Goal: Navigation & Orientation: Find specific page/section

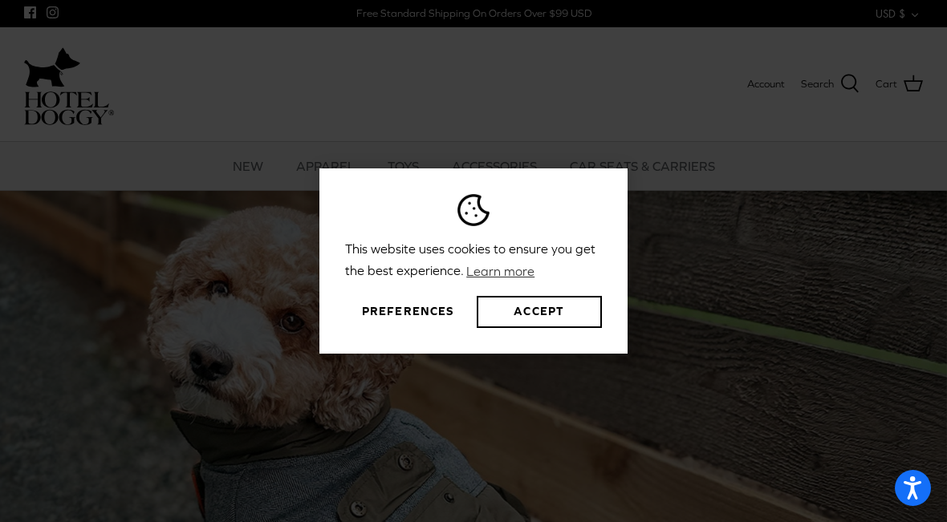
click at [421, 309] on button "Preferences" at bounding box center [407, 312] width 125 height 32
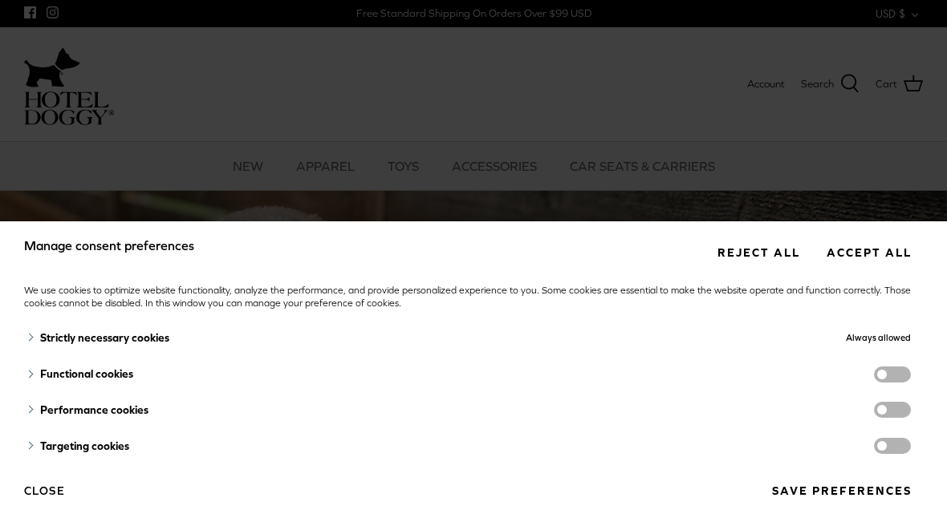
click at [908, 378] on span "functionality cookies" at bounding box center [892, 375] width 37 height 16
click at [908, 376] on input "functionality cookies" at bounding box center [908, 376] width 0 height 0
click at [902, 379] on span "functionality cookies" at bounding box center [892, 375] width 37 height 16
click at [908, 376] on input "functionality cookies" at bounding box center [908, 376] width 0 height 0
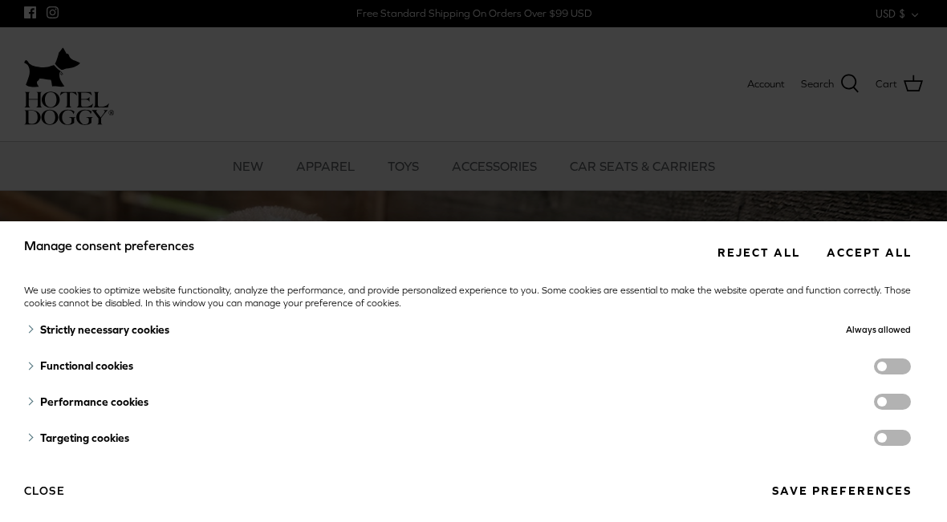
scroll to position [7, 0]
click at [832, 493] on button "Save preferences" at bounding box center [841, 492] width 163 height 30
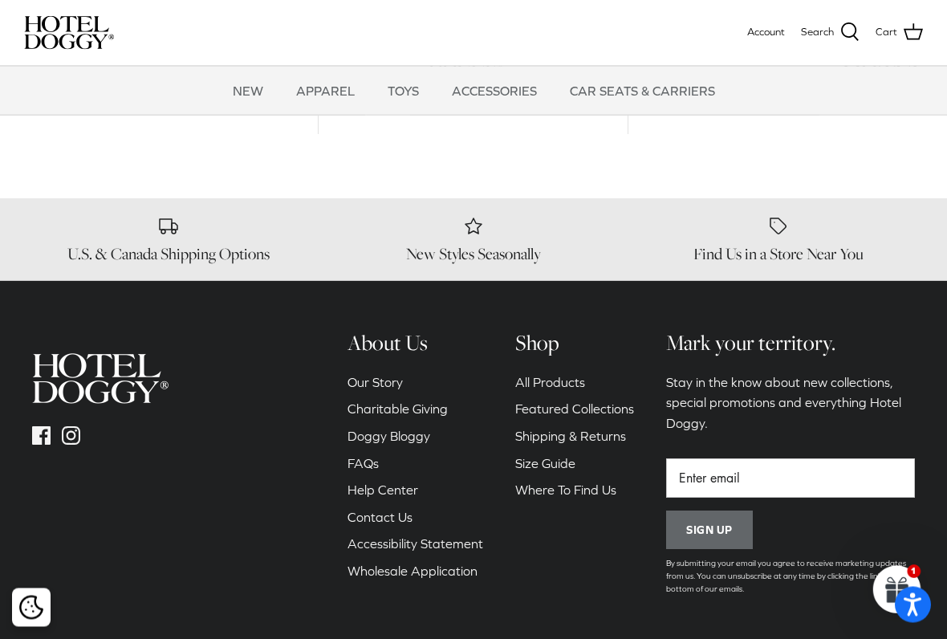
scroll to position [2034, 0]
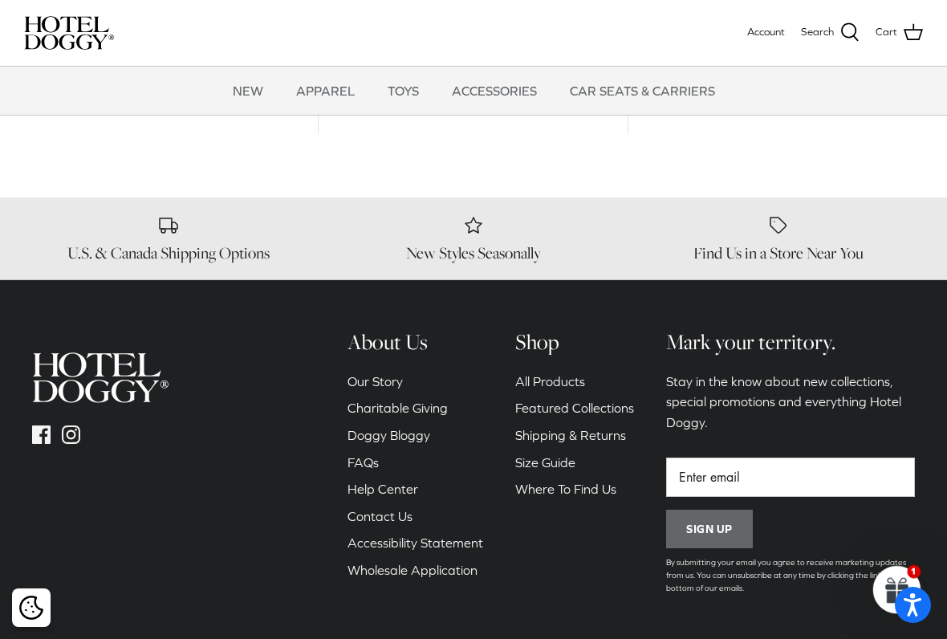
click at [387, 374] on link "Our Story" at bounding box center [374, 381] width 55 height 14
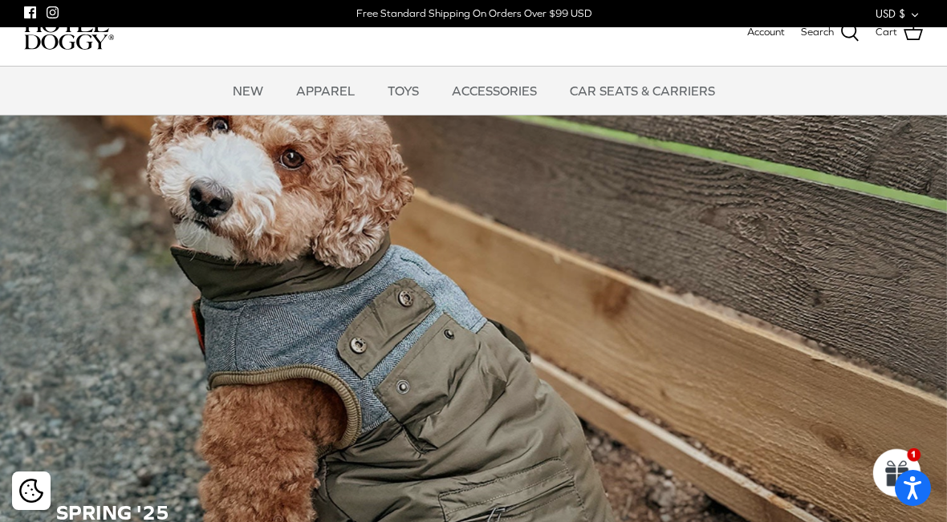
scroll to position [2086, 0]
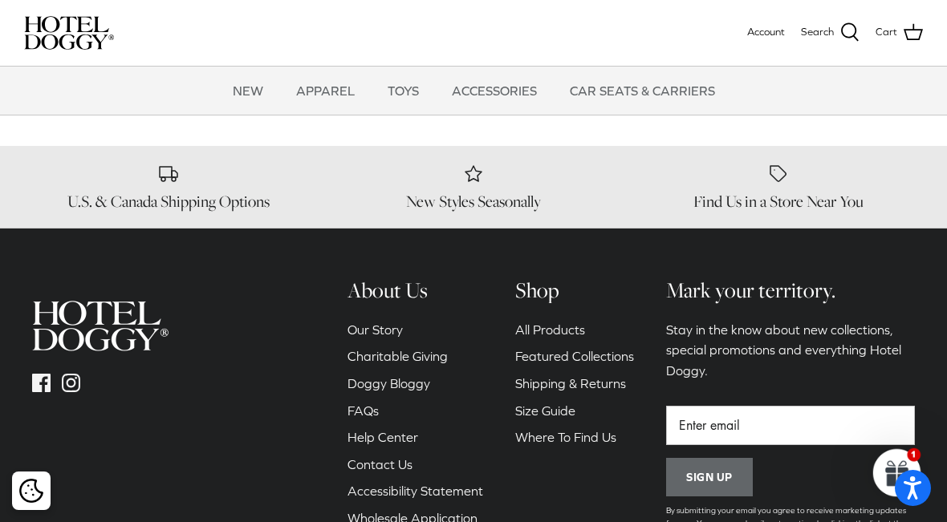
click at [613, 349] on link "Featured Collections" at bounding box center [574, 356] width 119 height 14
click at [578, 322] on link "All Products" at bounding box center [550, 329] width 70 height 14
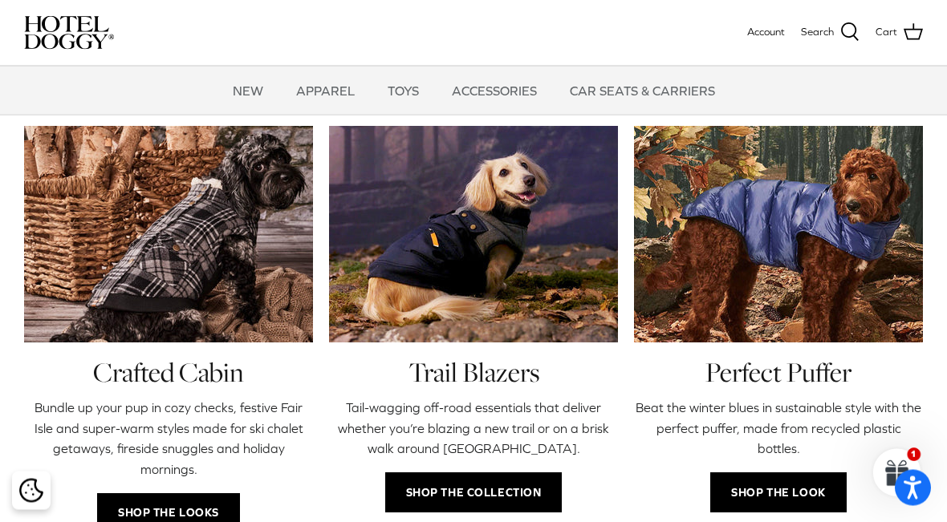
scroll to position [620, 0]
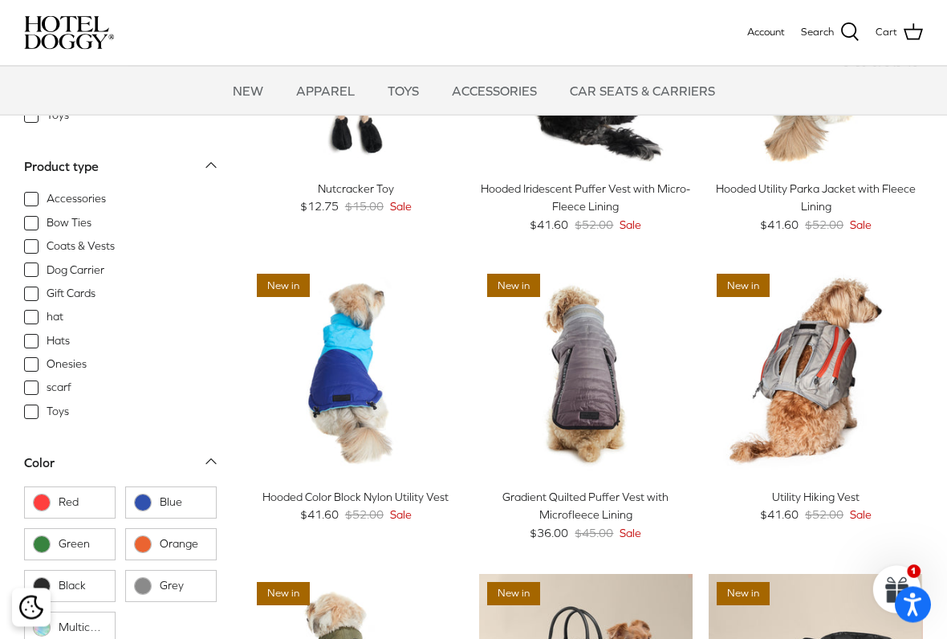
scroll to position [171, 0]
click at [47, 265] on span "Dog Carrier" at bounding box center [76, 270] width 58 height 16
click at [45, 263] on input "Dog Carrier" at bounding box center [46, 263] width 2 height 2
checkbox input "true"
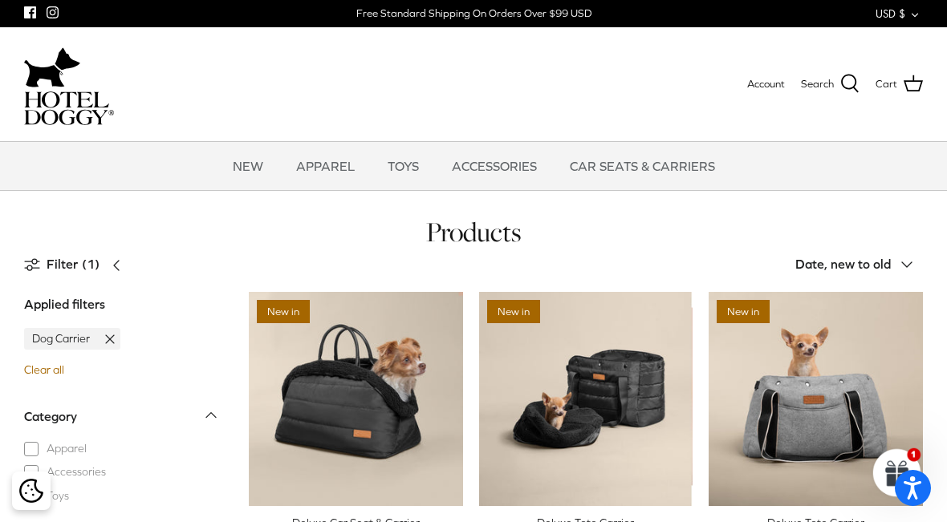
click at [646, 170] on link "CAR SEATS & CARRIERS" at bounding box center [642, 166] width 174 height 48
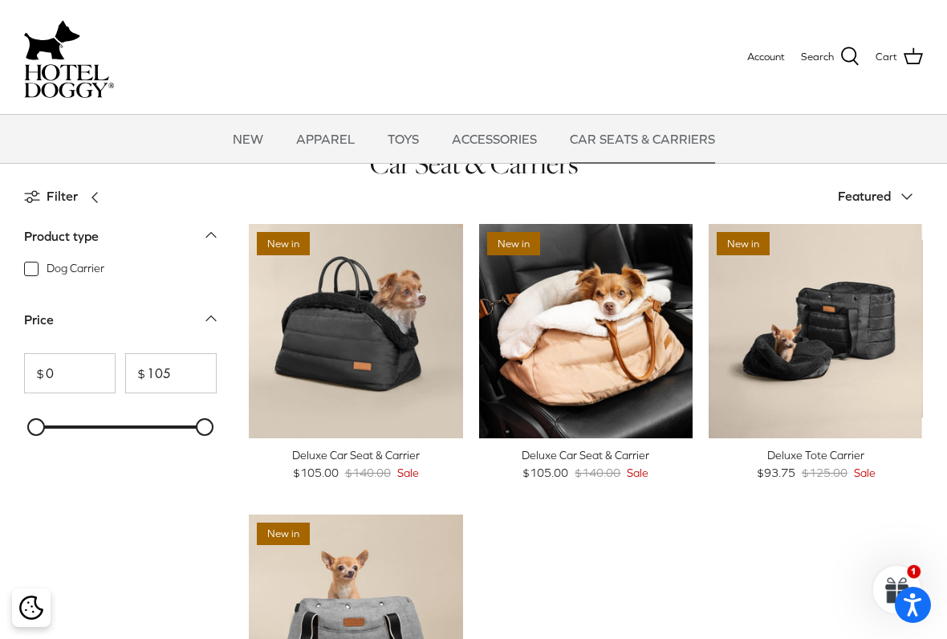
scroll to position [69, 0]
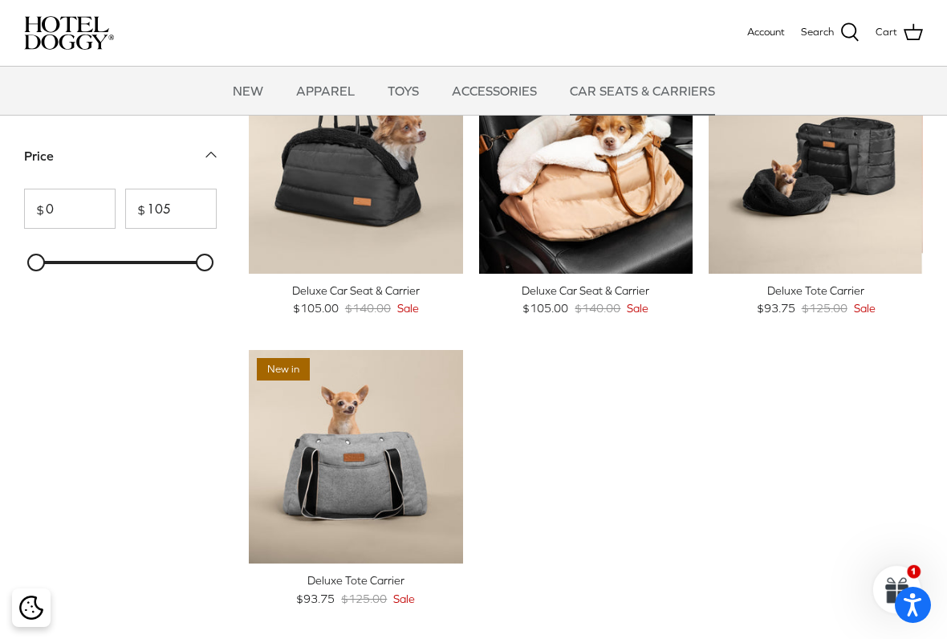
click at [683, 168] on icon "Right" at bounding box center [680, 166] width 19 height 19
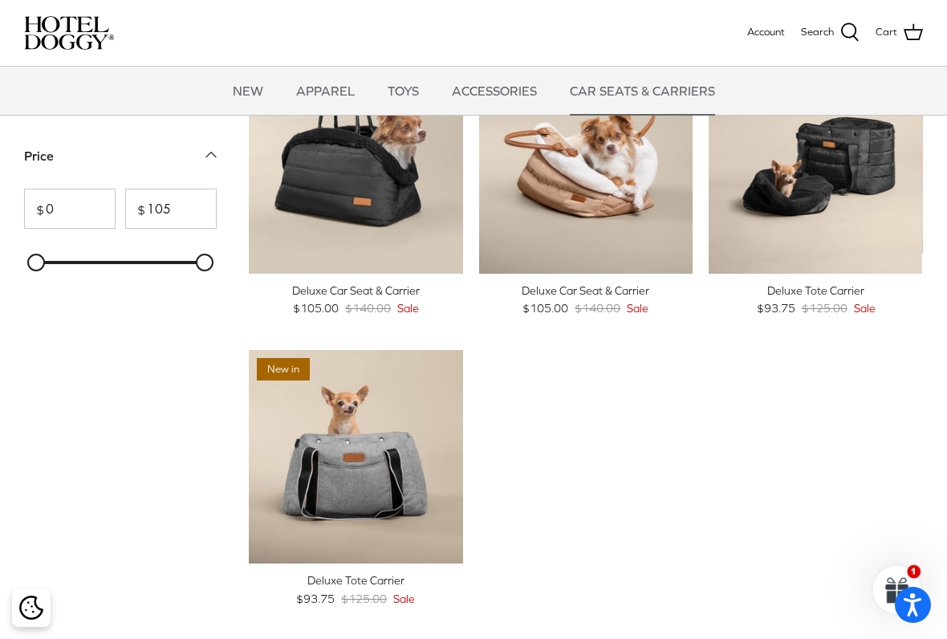
click at [685, 164] on icon "Right" at bounding box center [680, 166] width 19 height 19
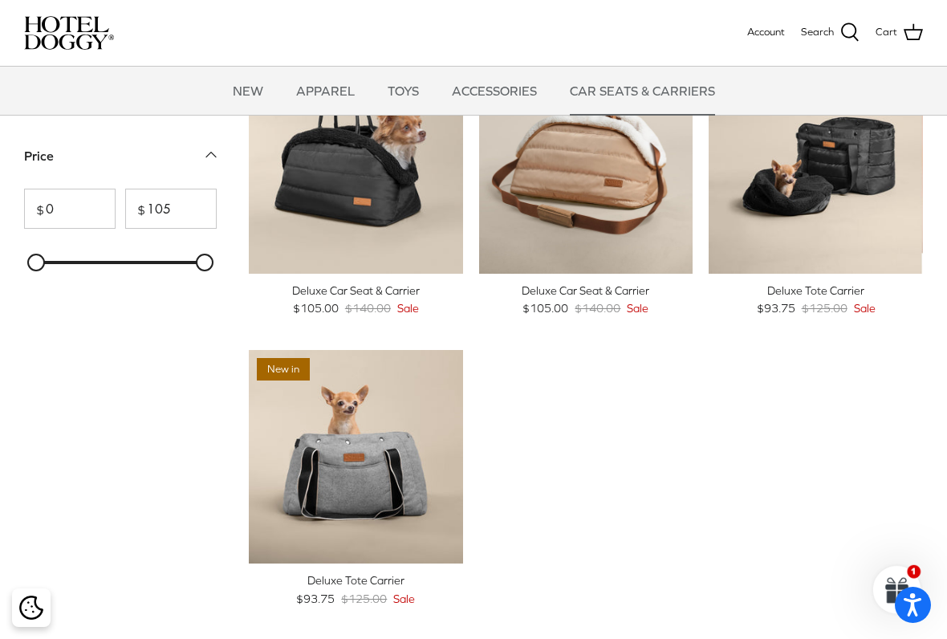
click at [687, 179] on img "Deluxe Car Seat & Carrier" at bounding box center [586, 166] width 214 height 214
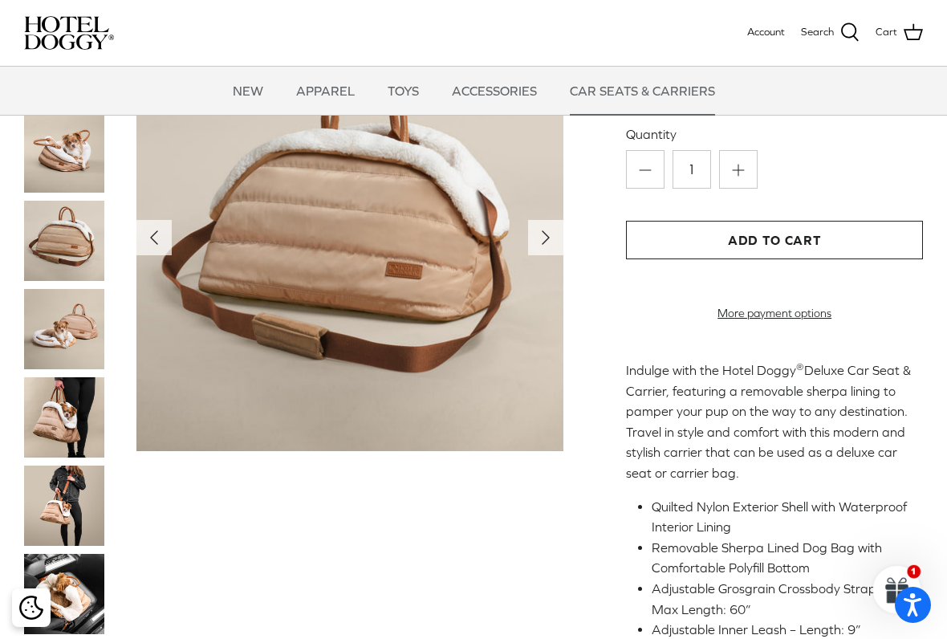
scroll to position [232, 0]
click at [54, 494] on img at bounding box center [64, 505] width 80 height 80
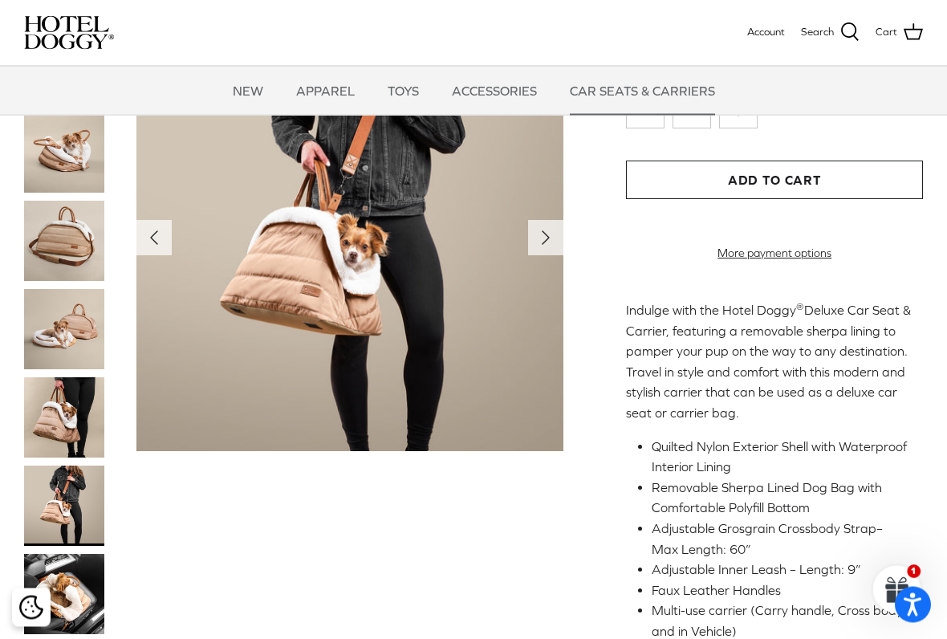
scroll to position [293, 0]
click at [71, 521] on img at bounding box center [64, 594] width 80 height 80
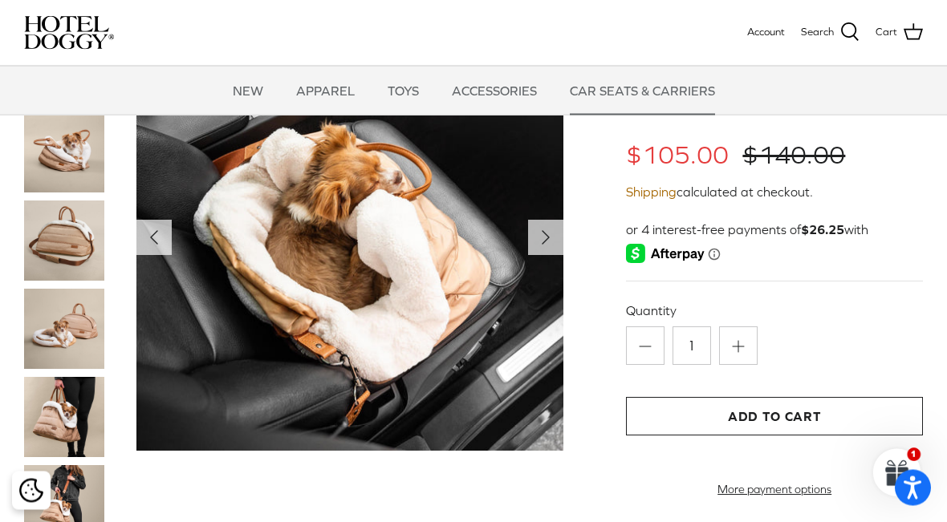
scroll to position [0, 0]
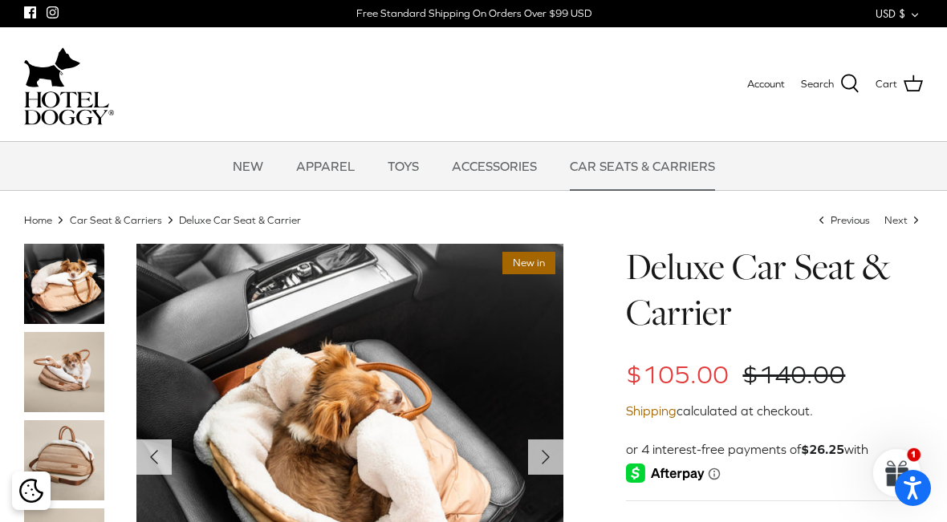
click at [647, 164] on link "CAR SEATS & CARRIERS" at bounding box center [642, 166] width 174 height 48
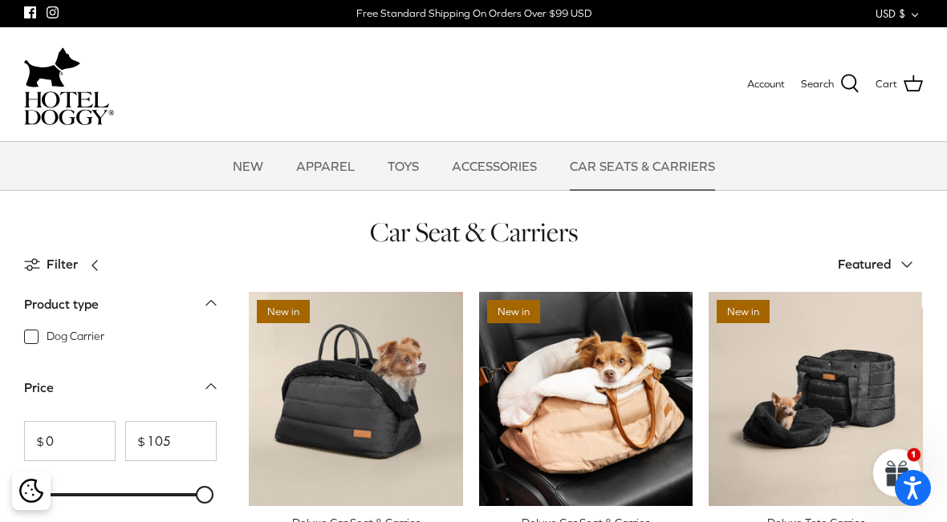
click at [842, 352] on img "Deluxe Tote Carrier" at bounding box center [815, 399] width 214 height 214
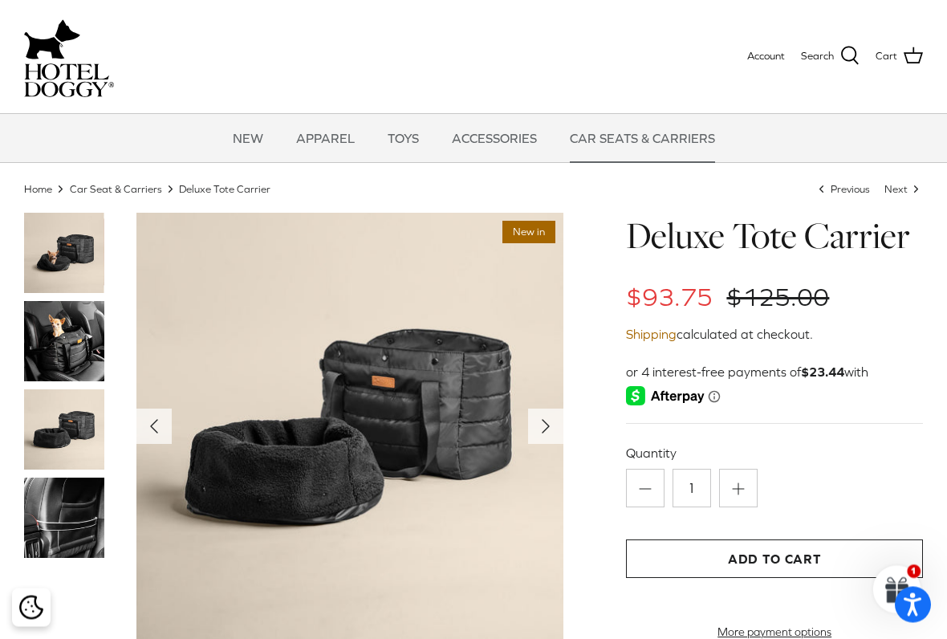
scroll to position [31, 0]
click at [52, 521] on img at bounding box center [64, 517] width 80 height 80
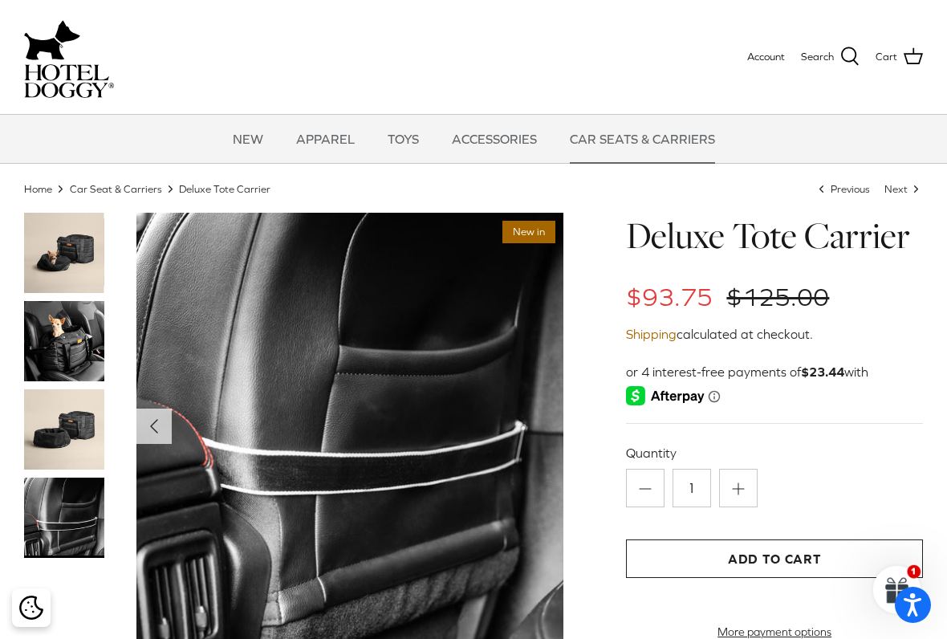
click at [55, 437] on img at bounding box center [64, 429] width 80 height 80
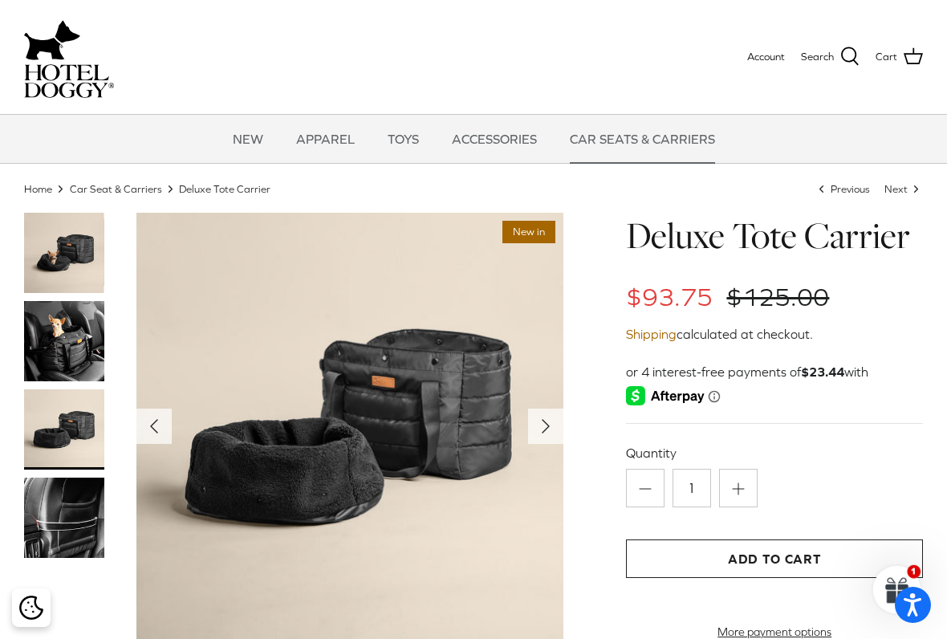
click at [49, 342] on img at bounding box center [64, 341] width 80 height 80
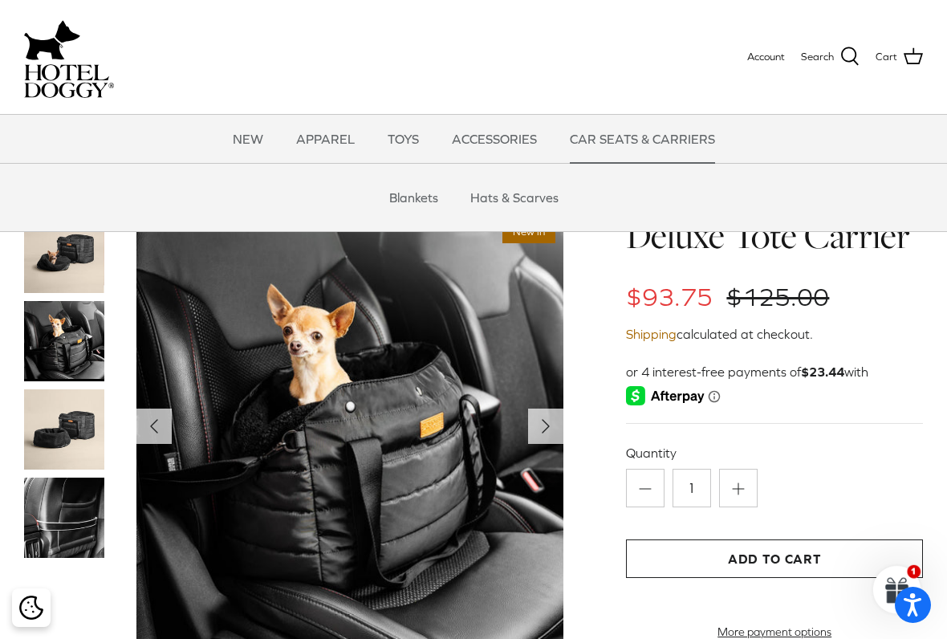
click at [404, 195] on link "Blankets" at bounding box center [414, 197] width 78 height 48
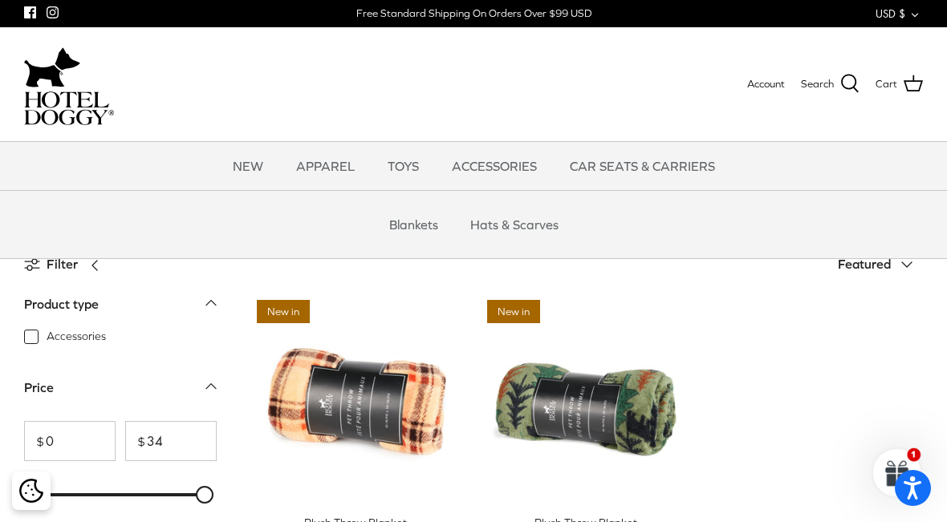
click at [545, 229] on link "Hats & Scarves" at bounding box center [514, 225] width 117 height 48
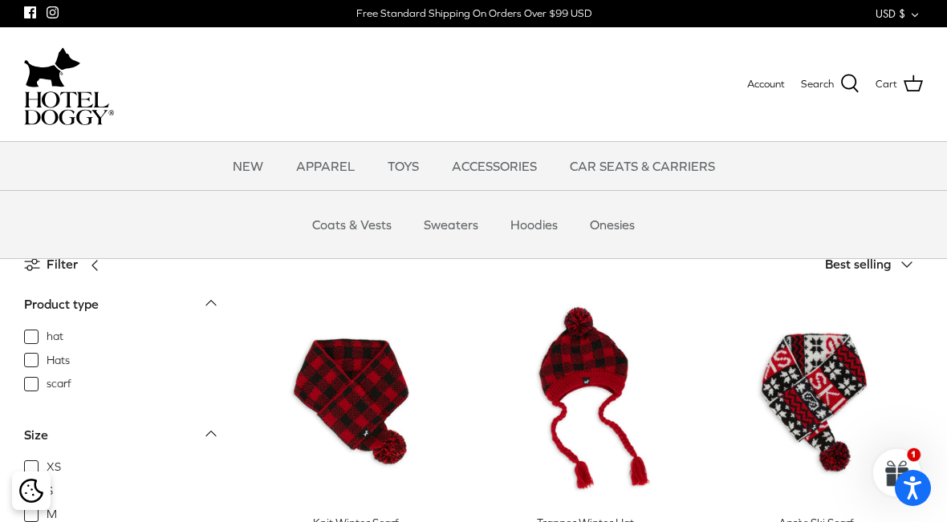
click at [379, 228] on link "Coats & Vests" at bounding box center [352, 225] width 108 height 48
